Goal: Check status: Check status

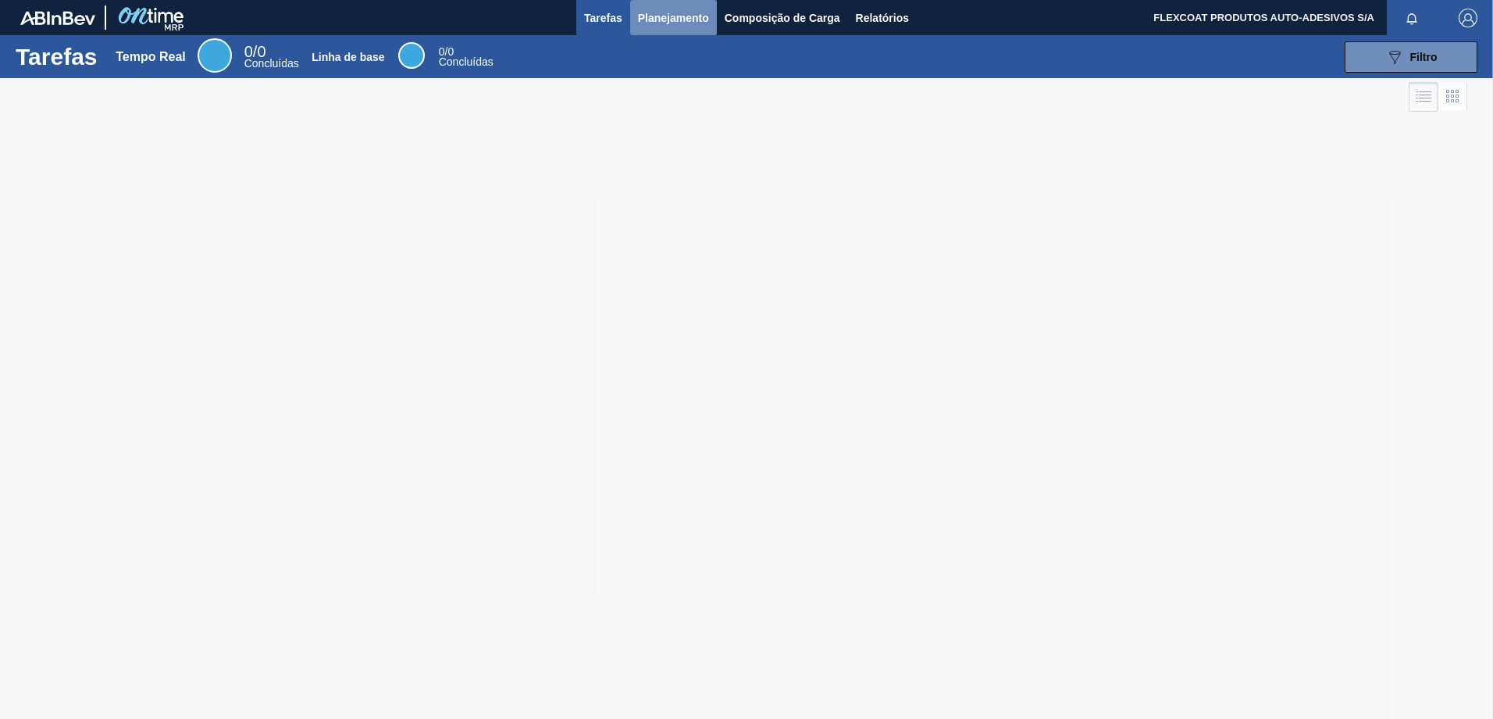
click at [652, 17] on span "Planejamento" at bounding box center [673, 18] width 71 height 19
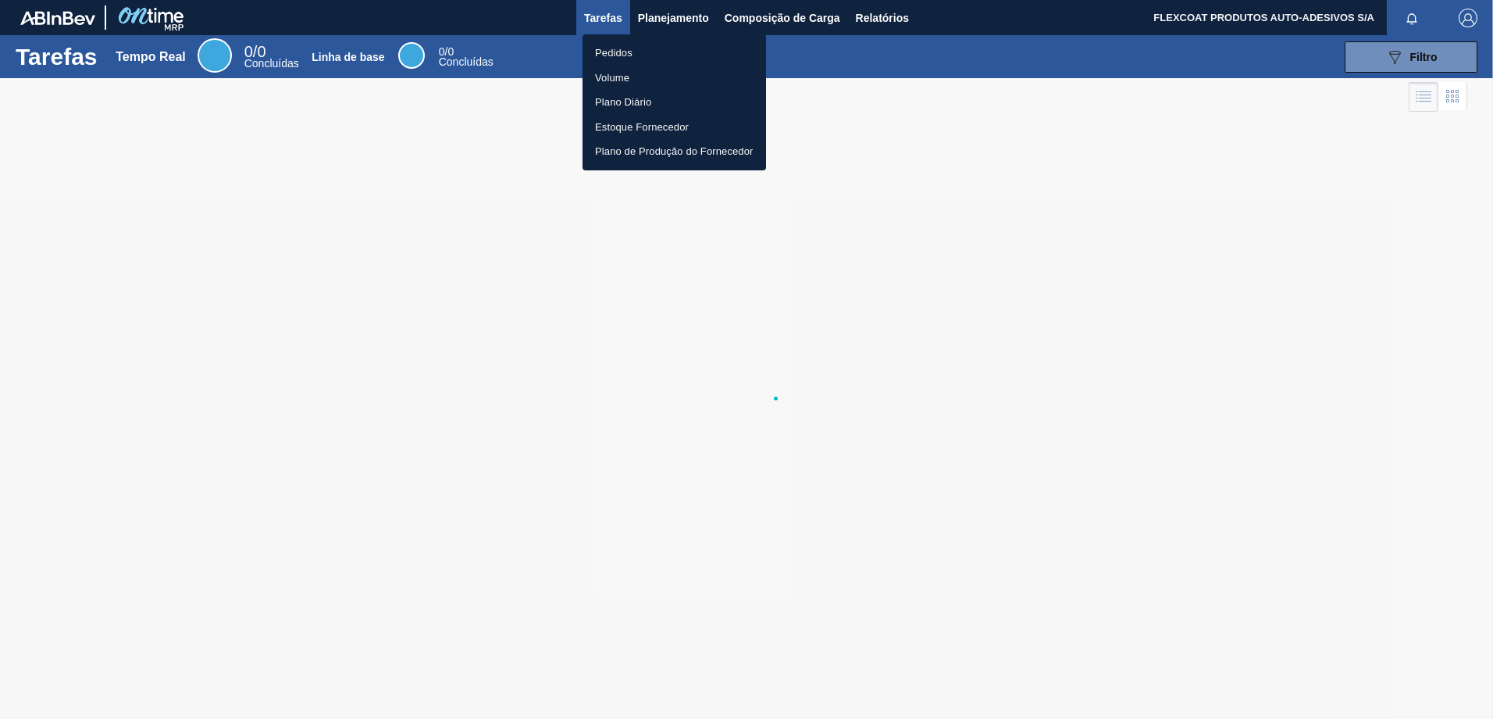
click at [610, 50] on li "Pedidos" at bounding box center [675, 53] width 184 height 25
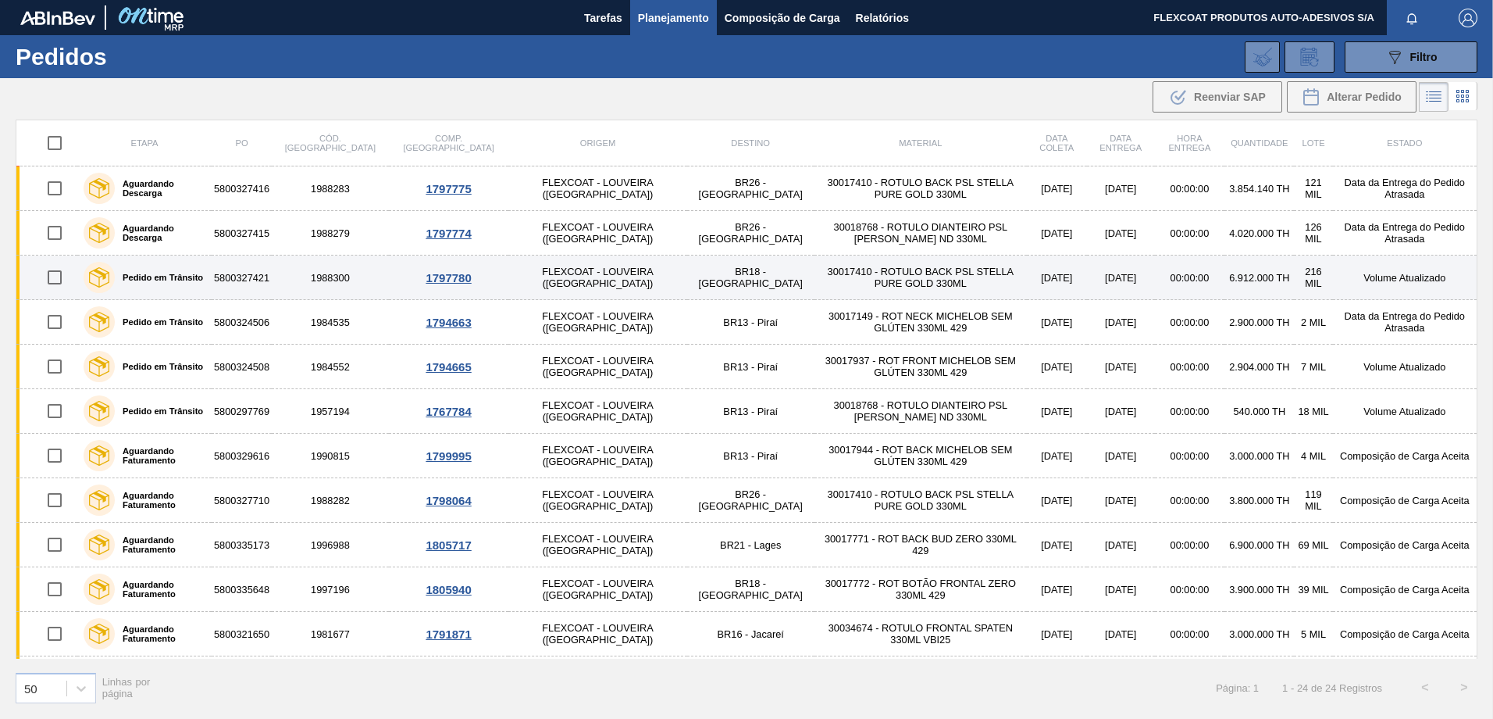
click at [148, 277] on label "Pedido em Trânsito" at bounding box center [159, 277] width 88 height 9
